Goal: Information Seeking & Learning: Learn about a topic

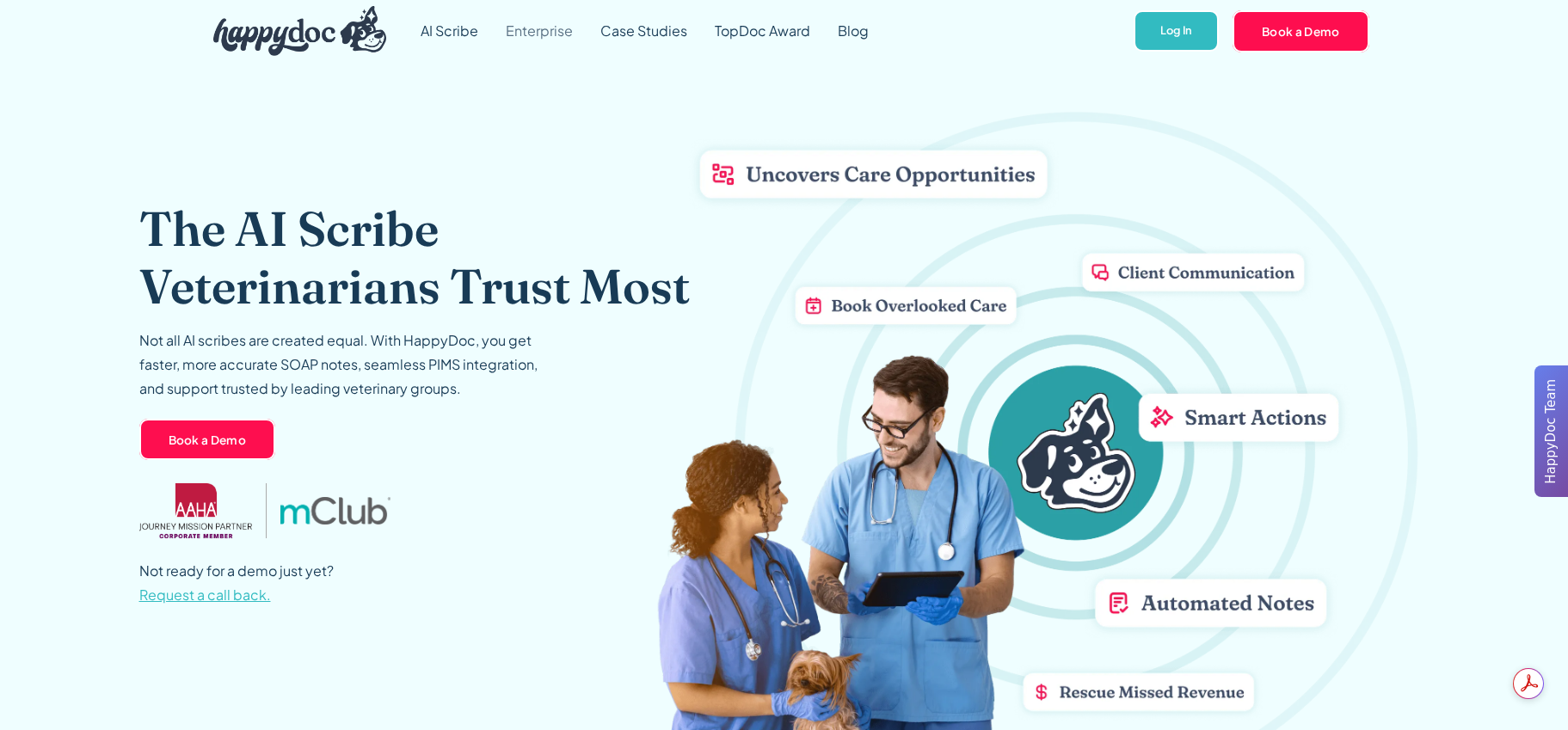
click at [556, 39] on link "Enterprise" at bounding box center [538, 31] width 94 height 62
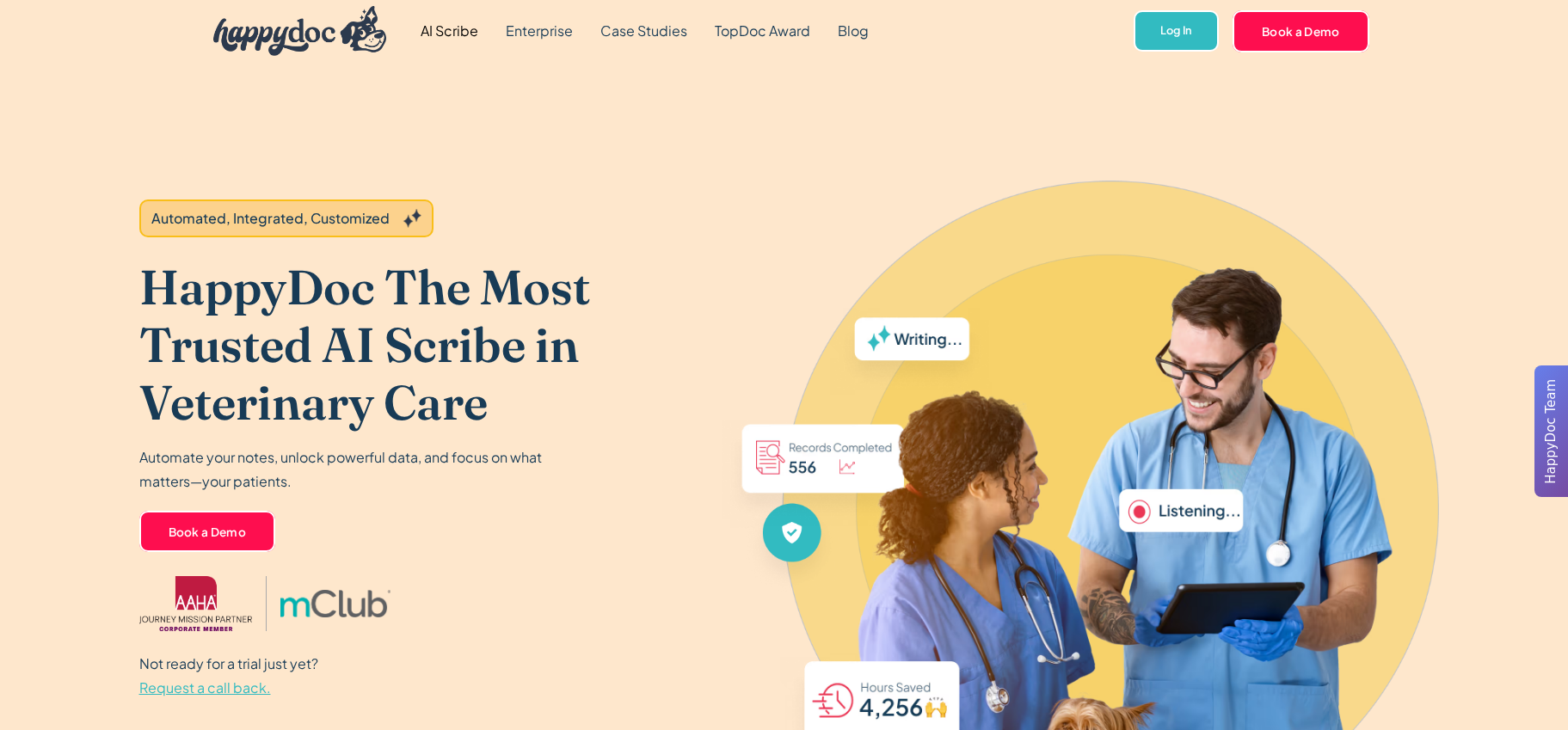
click at [461, 27] on link "AI Scribe" at bounding box center [449, 31] width 85 height 62
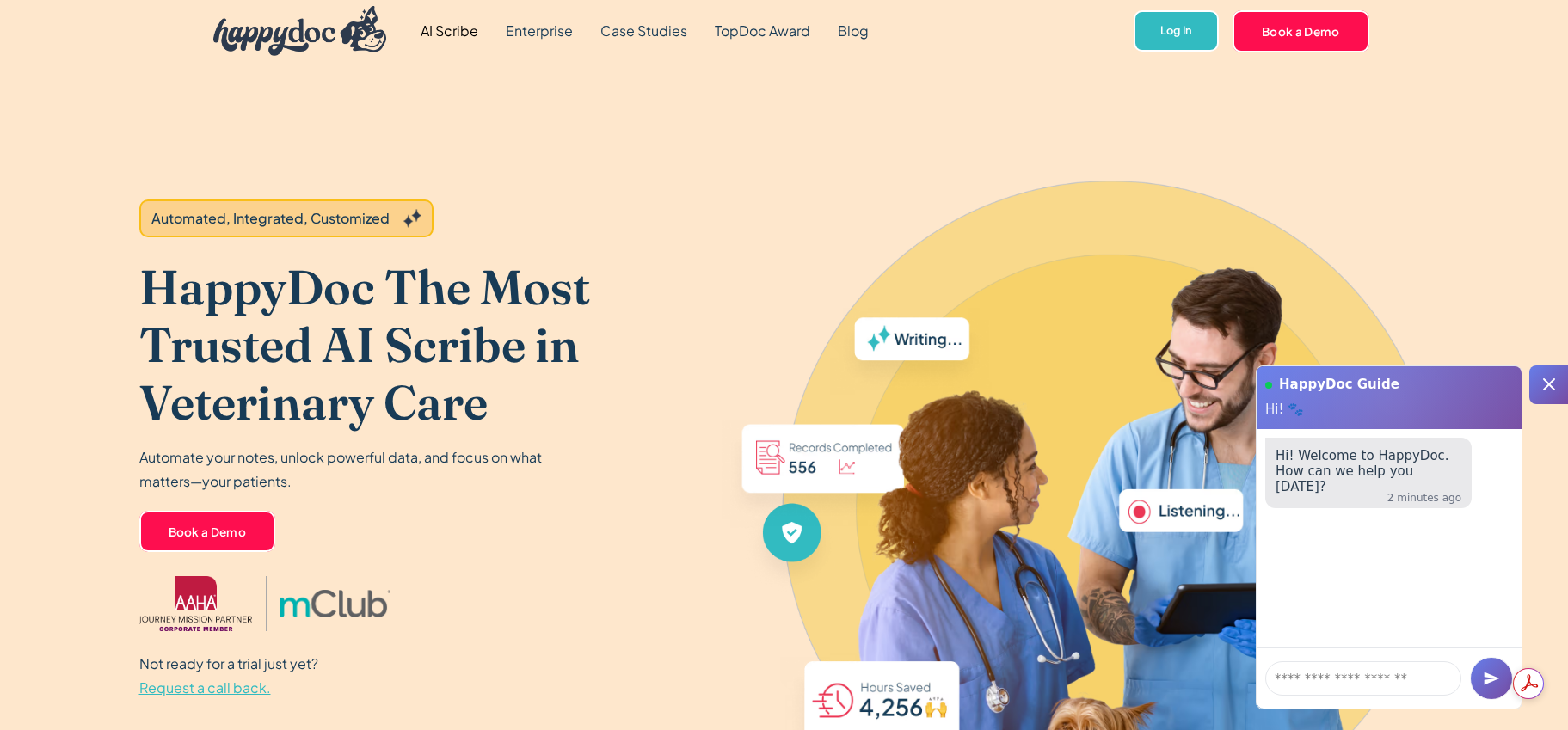
click at [1559, 386] on div at bounding box center [1548, 385] width 39 height 39
